Goal: Task Accomplishment & Management: Complete application form

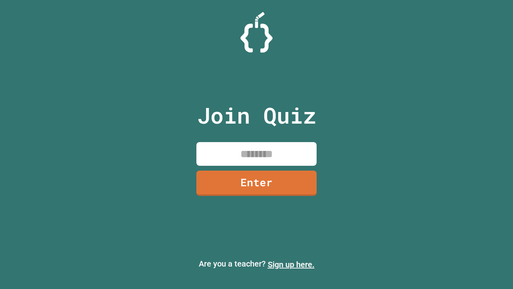
click at [291, 264] on link "Sign up here." at bounding box center [291, 264] width 47 height 10
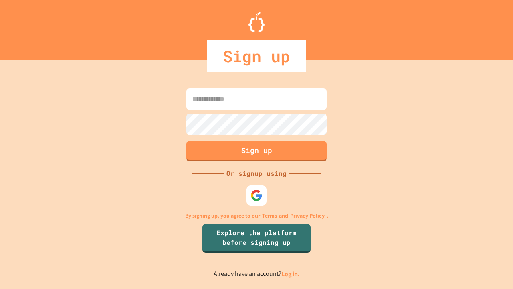
click at [291, 273] on link "Log in." at bounding box center [291, 273] width 18 height 8
